Goal: Information Seeking & Learning: Check status

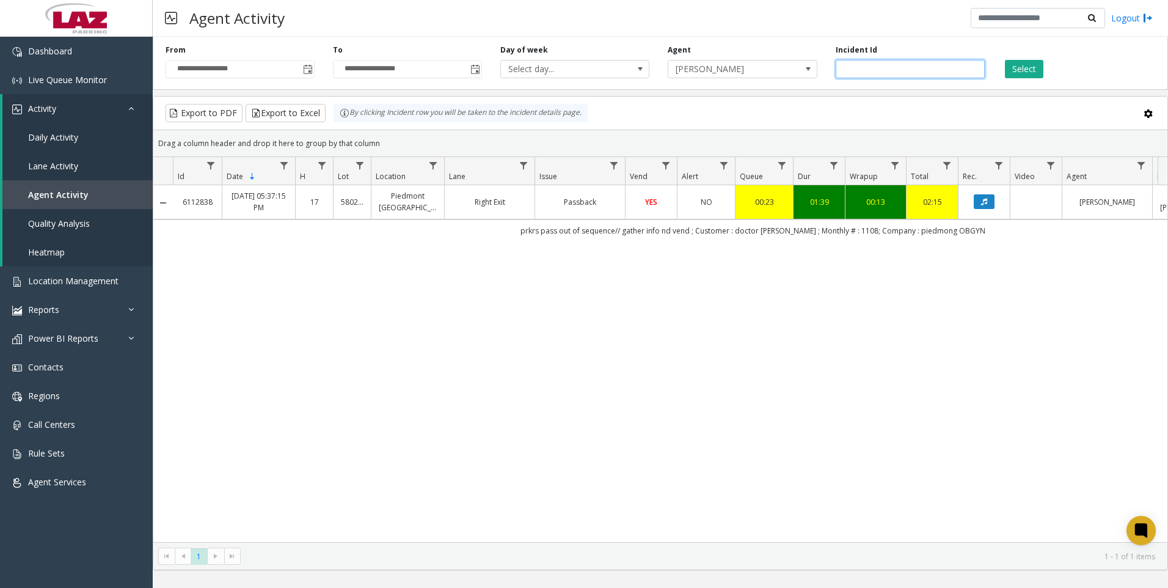
drag, startPoint x: 0, startPoint y: 0, endPoint x: 830, endPoint y: 75, distance: 832.9
click at [830, 75] on div "Incident Id *******" at bounding box center [909, 62] width 167 height 34
click at [1032, 73] on button "Select" at bounding box center [1024, 69] width 38 height 18
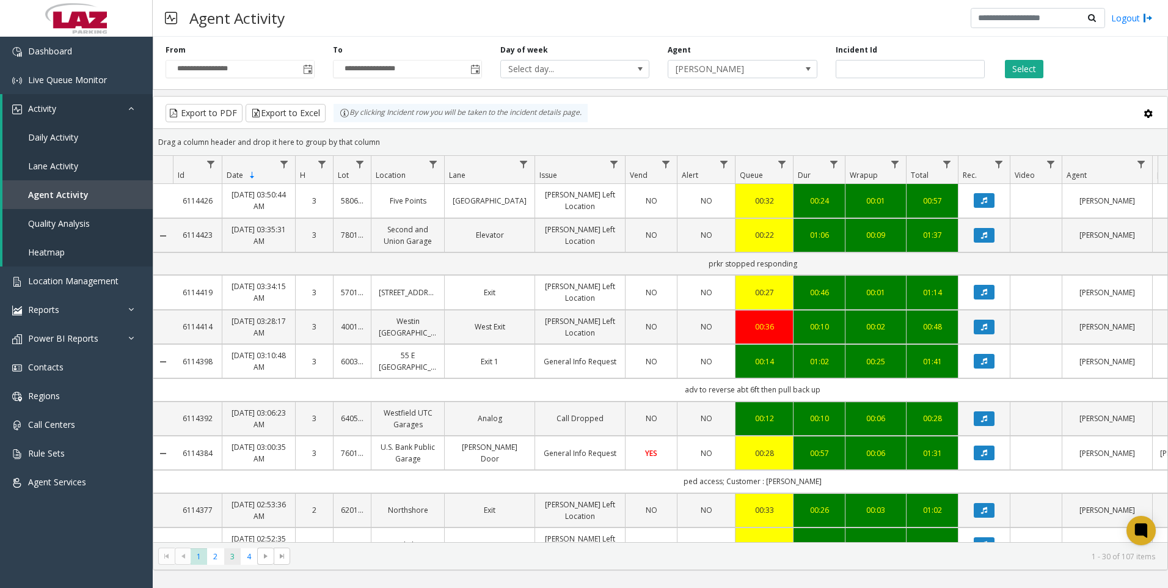
click at [227, 558] on span "3" at bounding box center [232, 556] width 16 height 16
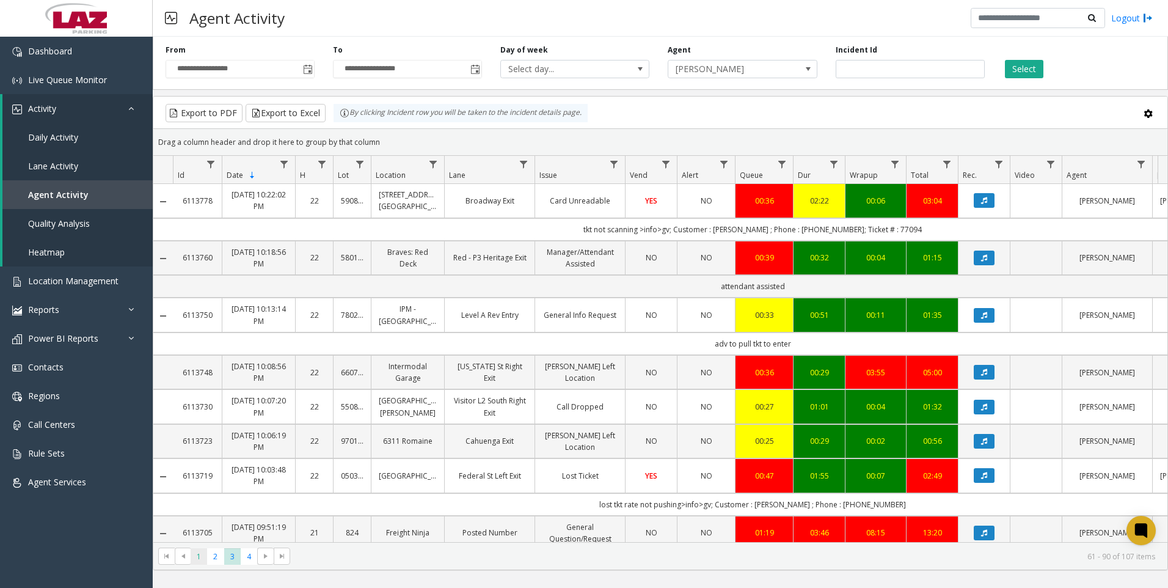
click at [204, 563] on span "1" at bounding box center [199, 556] width 16 height 16
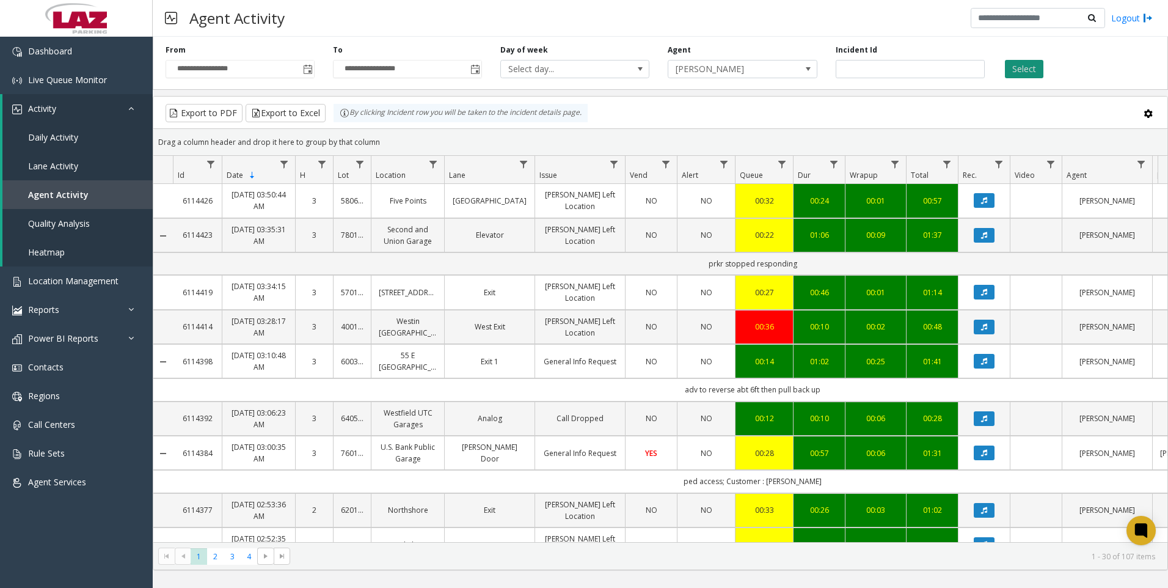
click at [1023, 64] on button "Select" at bounding box center [1024, 69] width 38 height 18
click at [472, 64] on span "Toggle popup" at bounding box center [474, 69] width 13 height 20
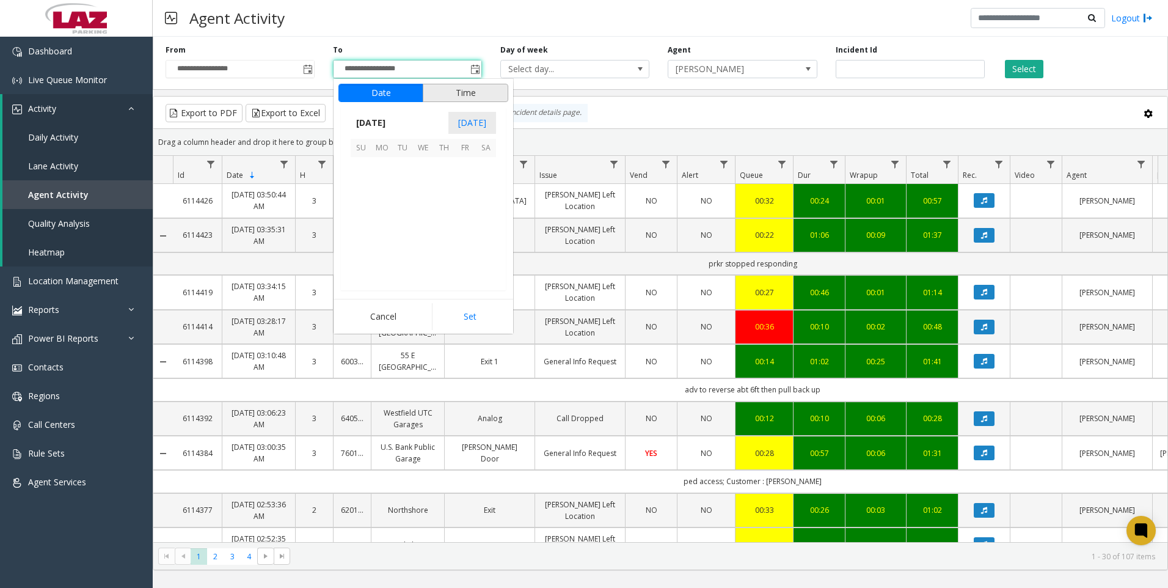
scroll to position [18, 0]
click at [405, 187] on span "9" at bounding box center [402, 188] width 21 height 21
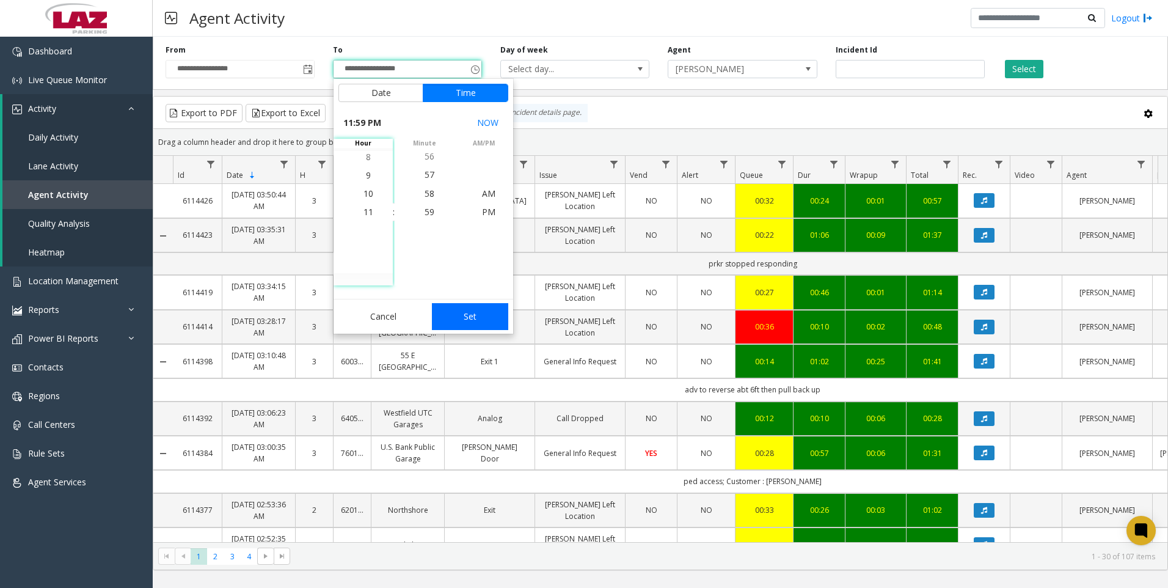
click at [469, 312] on button "Set" at bounding box center [470, 316] width 77 height 27
type input "**********"
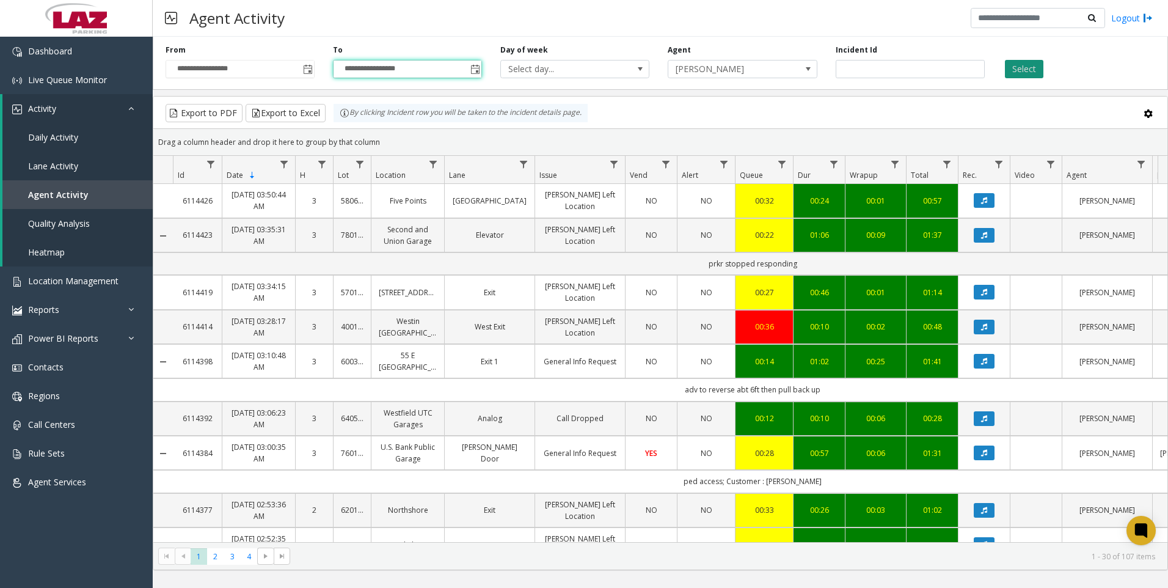
click at [1021, 67] on button "Select" at bounding box center [1024, 69] width 38 height 18
